Goal: Communication & Community: Connect with others

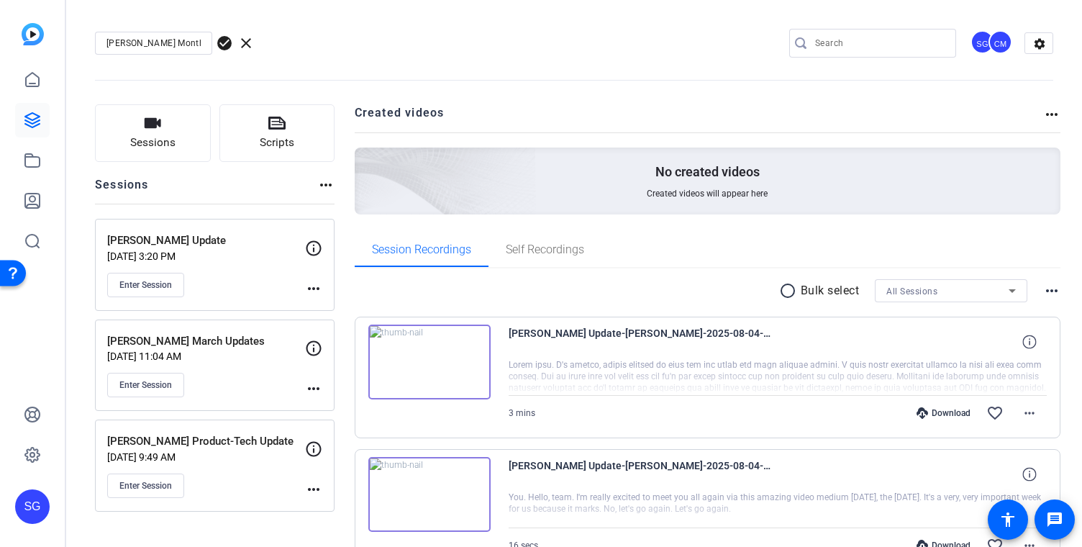
click at [1003, 42] on div "CM" at bounding box center [1000, 42] width 24 height 24
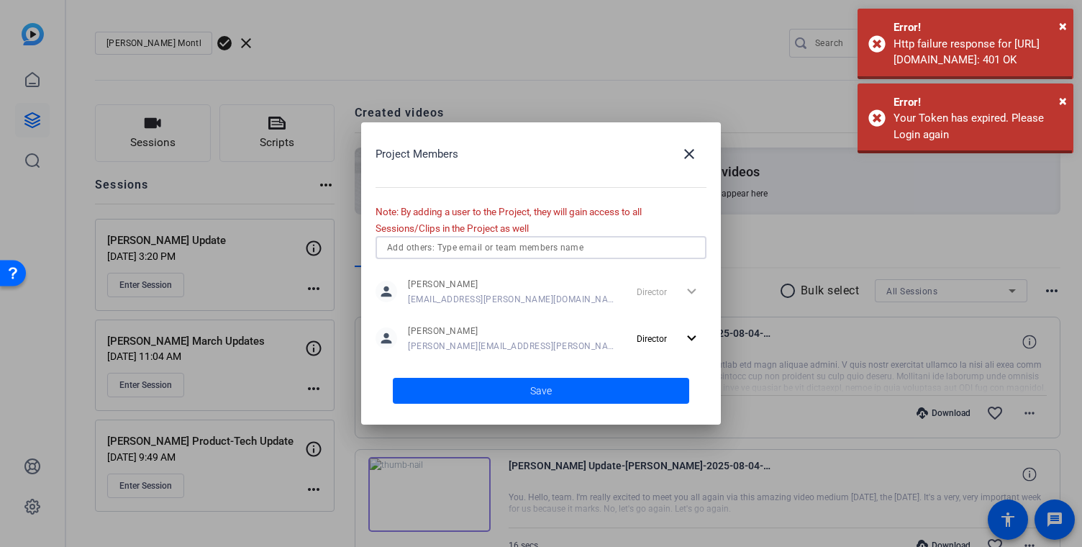
click at [557, 244] on input "text" at bounding box center [541, 247] width 308 height 17
type input "d"
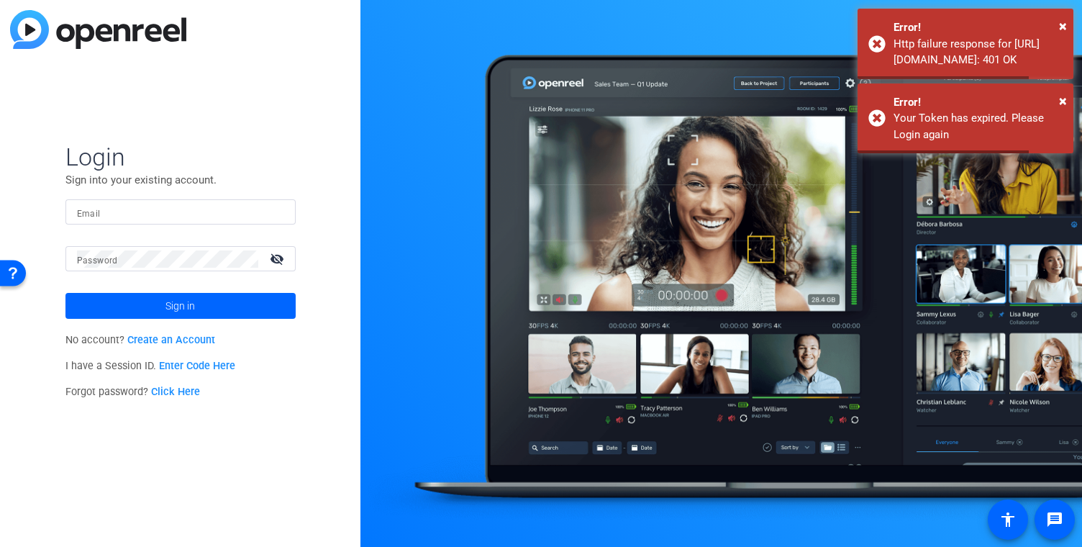
type input "[EMAIL_ADDRESS][PERSON_NAME][DOMAIN_NAME]"
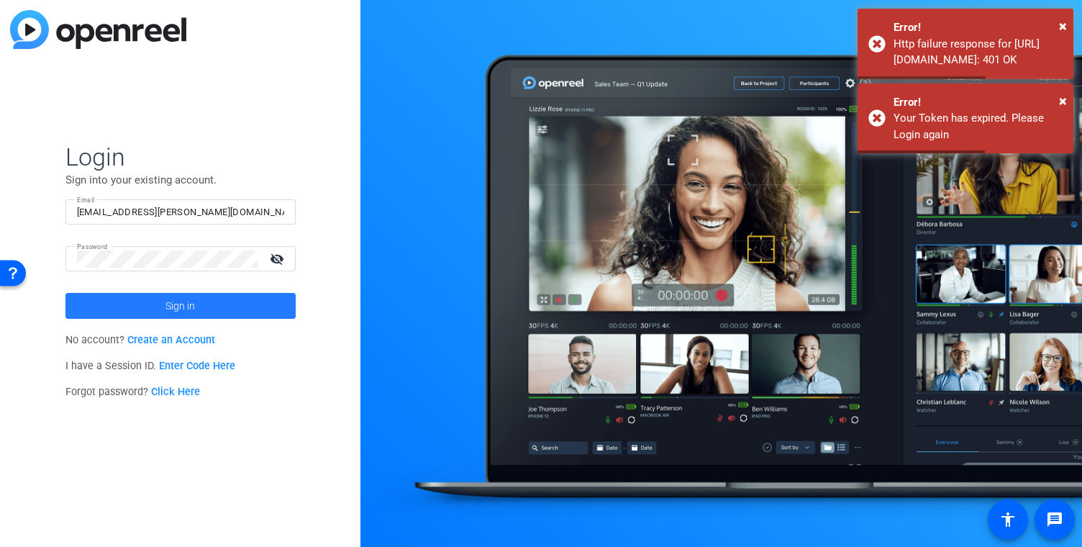
click at [220, 309] on span at bounding box center [180, 305] width 230 height 35
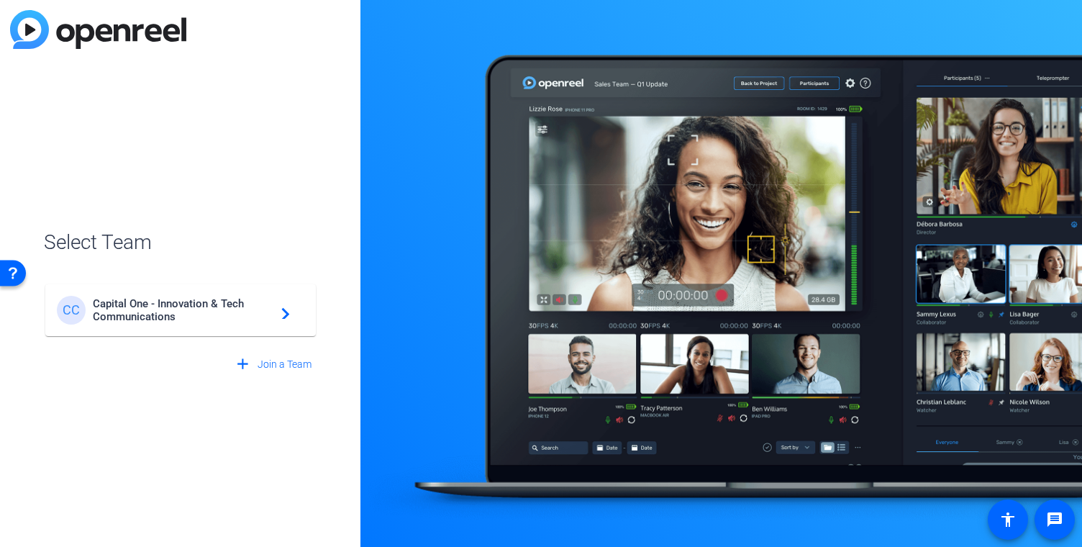
click at [224, 314] on span "Capital One - Innovation & Tech Communications" at bounding box center [183, 310] width 180 height 26
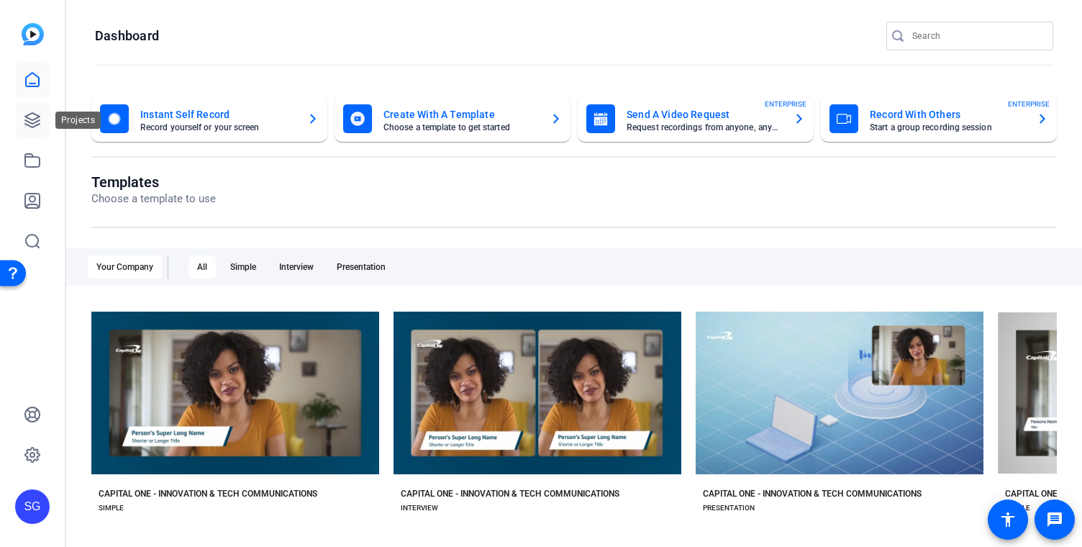
click at [30, 114] on icon at bounding box center [32, 120] width 14 height 14
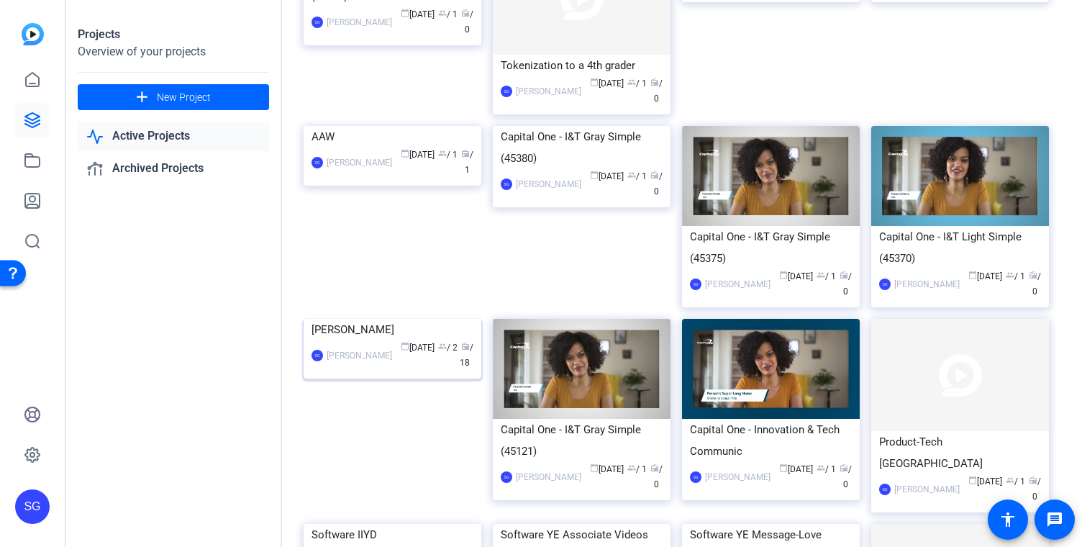
scroll to position [358, 0]
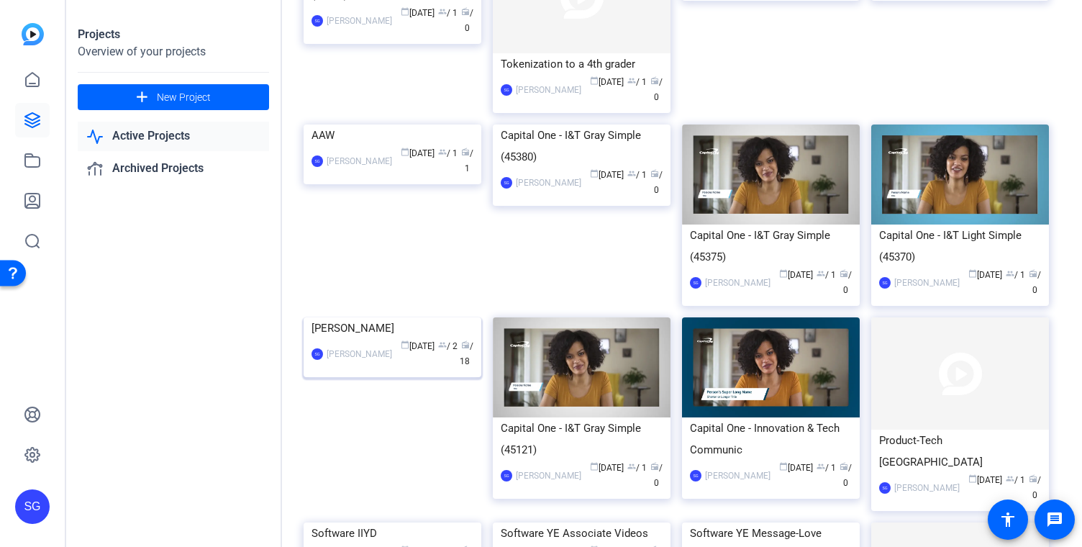
click at [355, 339] on div "[PERSON_NAME]" at bounding box center [392, 328] width 162 height 22
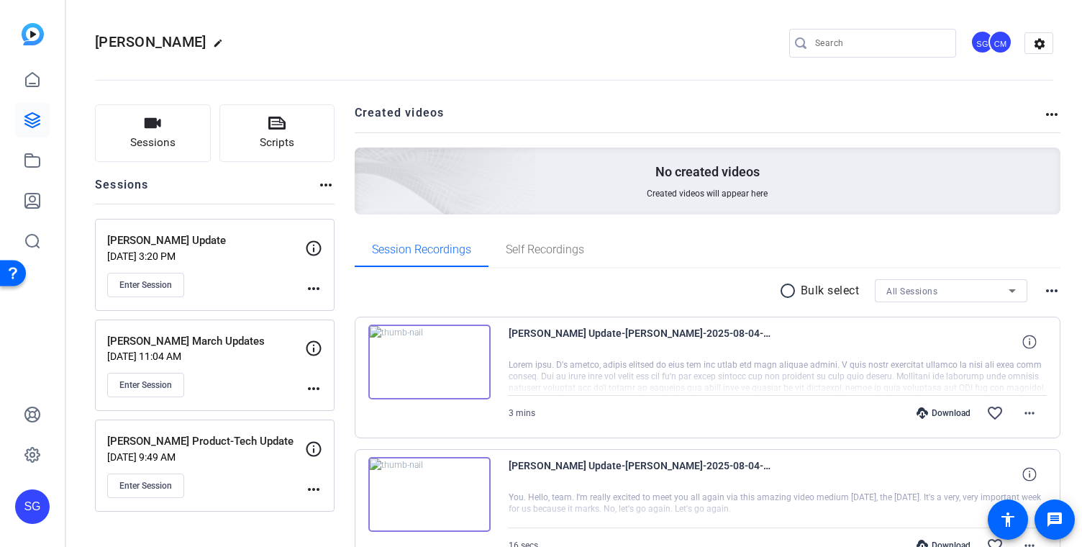
click at [988, 48] on div "CM" at bounding box center [1000, 42] width 25 height 25
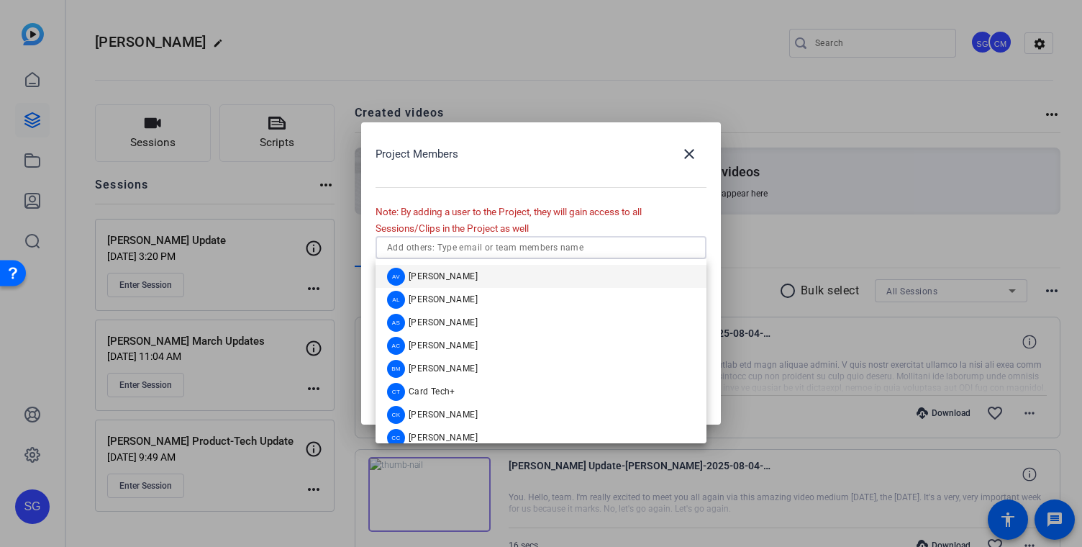
click at [503, 247] on input "text" at bounding box center [541, 247] width 308 height 17
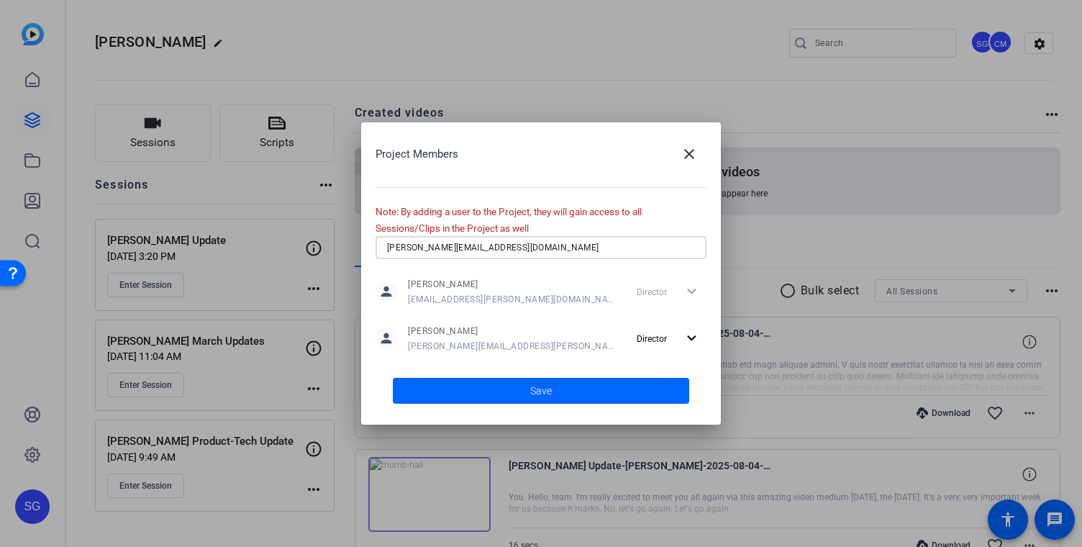
type input "[PERSON_NAME][EMAIL_ADDRESS][DOMAIN_NAME]"
click at [553, 394] on span at bounding box center [541, 390] width 296 height 35
